Goal: Find specific page/section: Find specific page/section

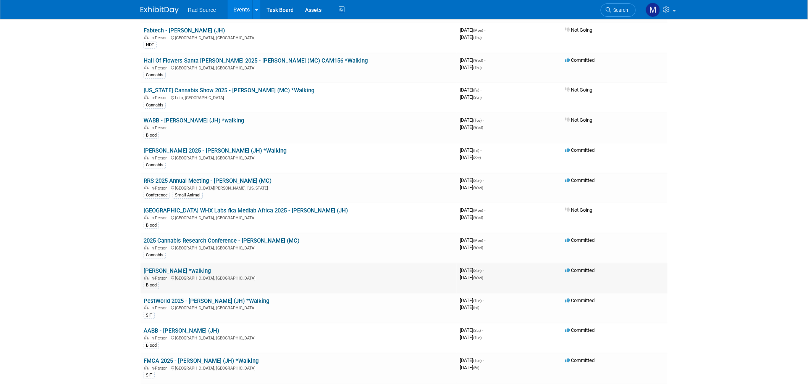
scroll to position [170, 0]
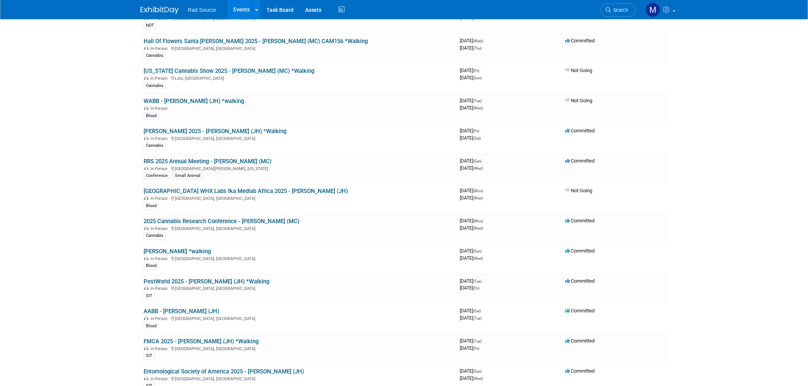
click at [17, 108] on body "Rad Source Events Add Event Bulk Upload Events Shareable Event Boards Recently …" at bounding box center [404, 23] width 808 height 386
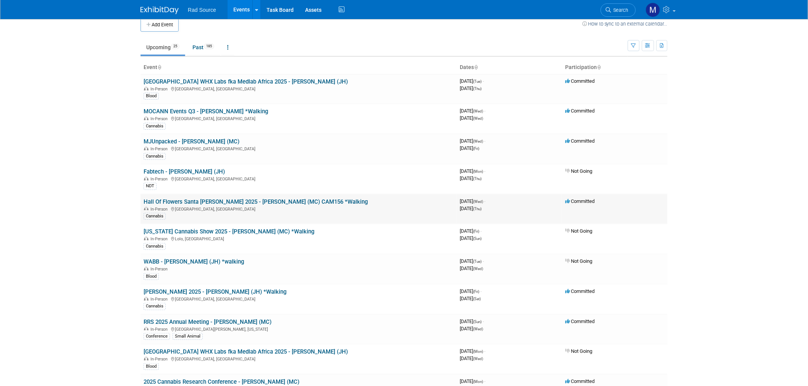
scroll to position [0, 0]
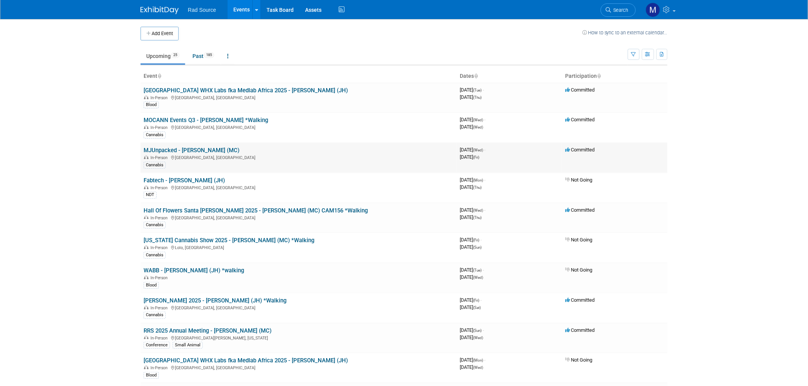
click at [199, 150] on link "MJUnpacked - [PERSON_NAME] (MC)" at bounding box center [192, 150] width 96 height 7
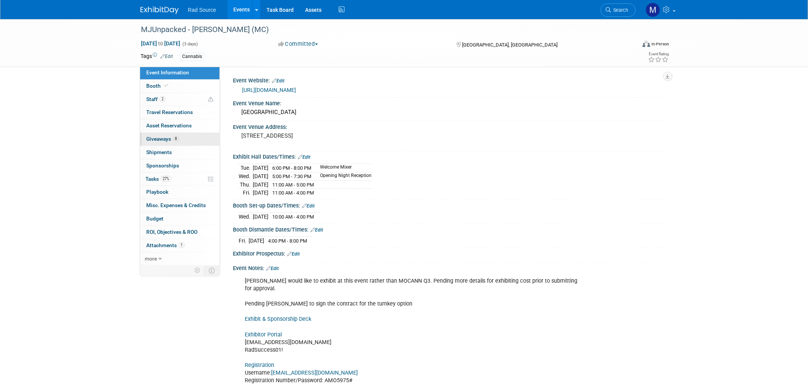
click at [152, 137] on span "Giveaways 8" at bounding box center [162, 139] width 32 height 6
